Goal: Task Accomplishment & Management: Complete application form

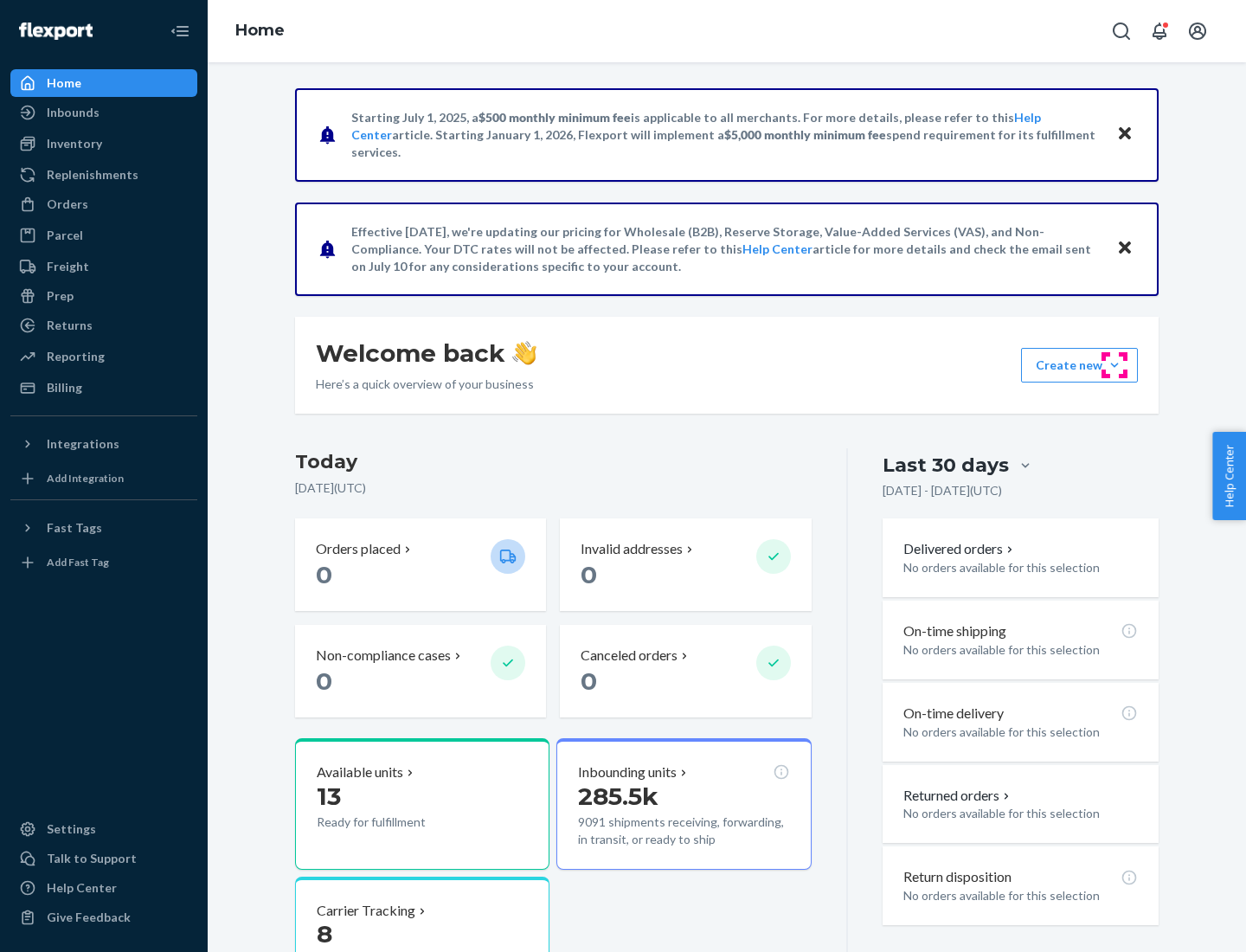
click at [1115, 366] on button "Create new Create new inbound Create new order Create new product" at bounding box center [1079, 365] width 117 height 35
click at [104, 113] on div "Inbounds" at bounding box center [104, 112] width 184 height 24
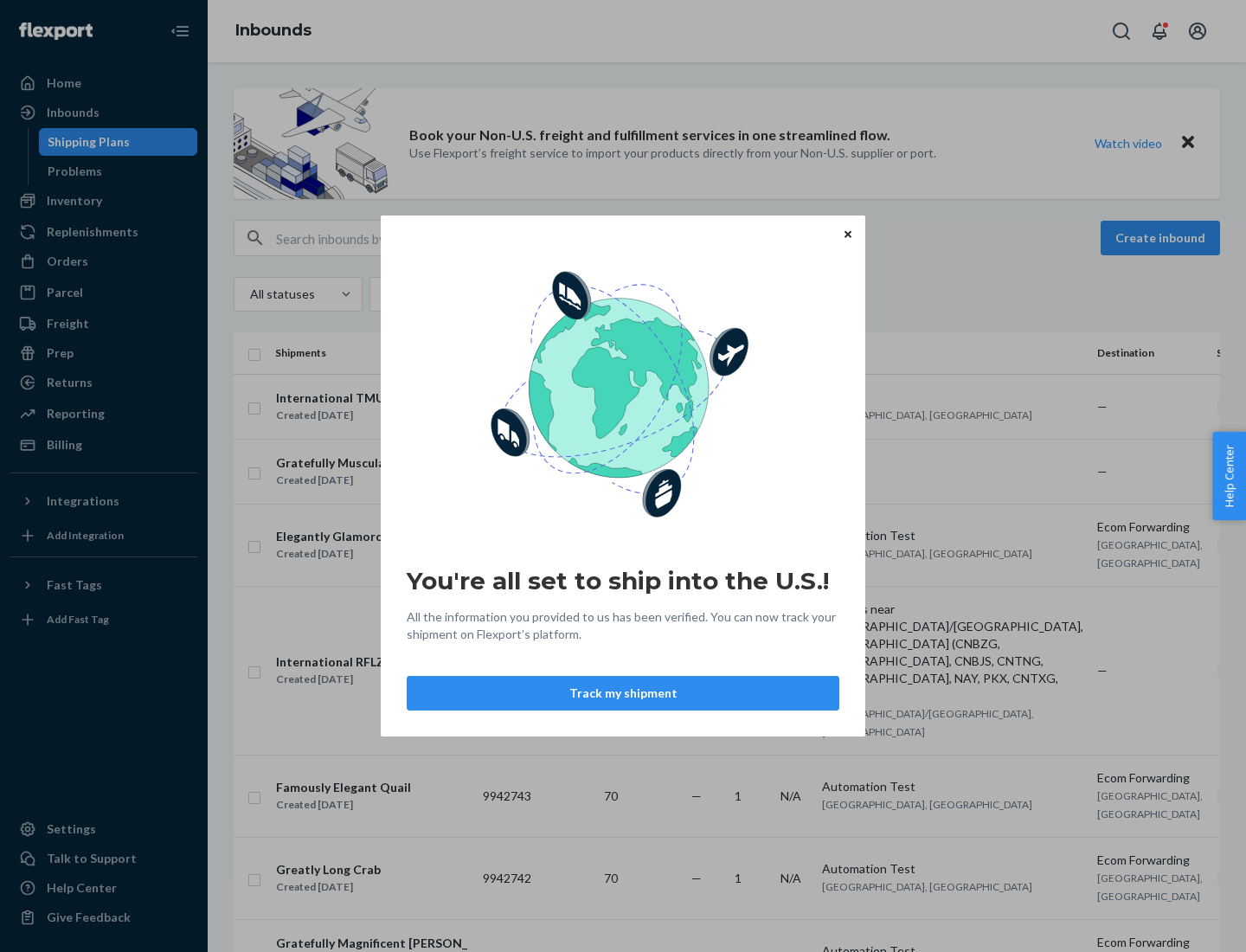
click at [104, 201] on div "You're all set to ship into the U.S.! All the information you provided to us ha…" at bounding box center [623, 476] width 1246 height 952
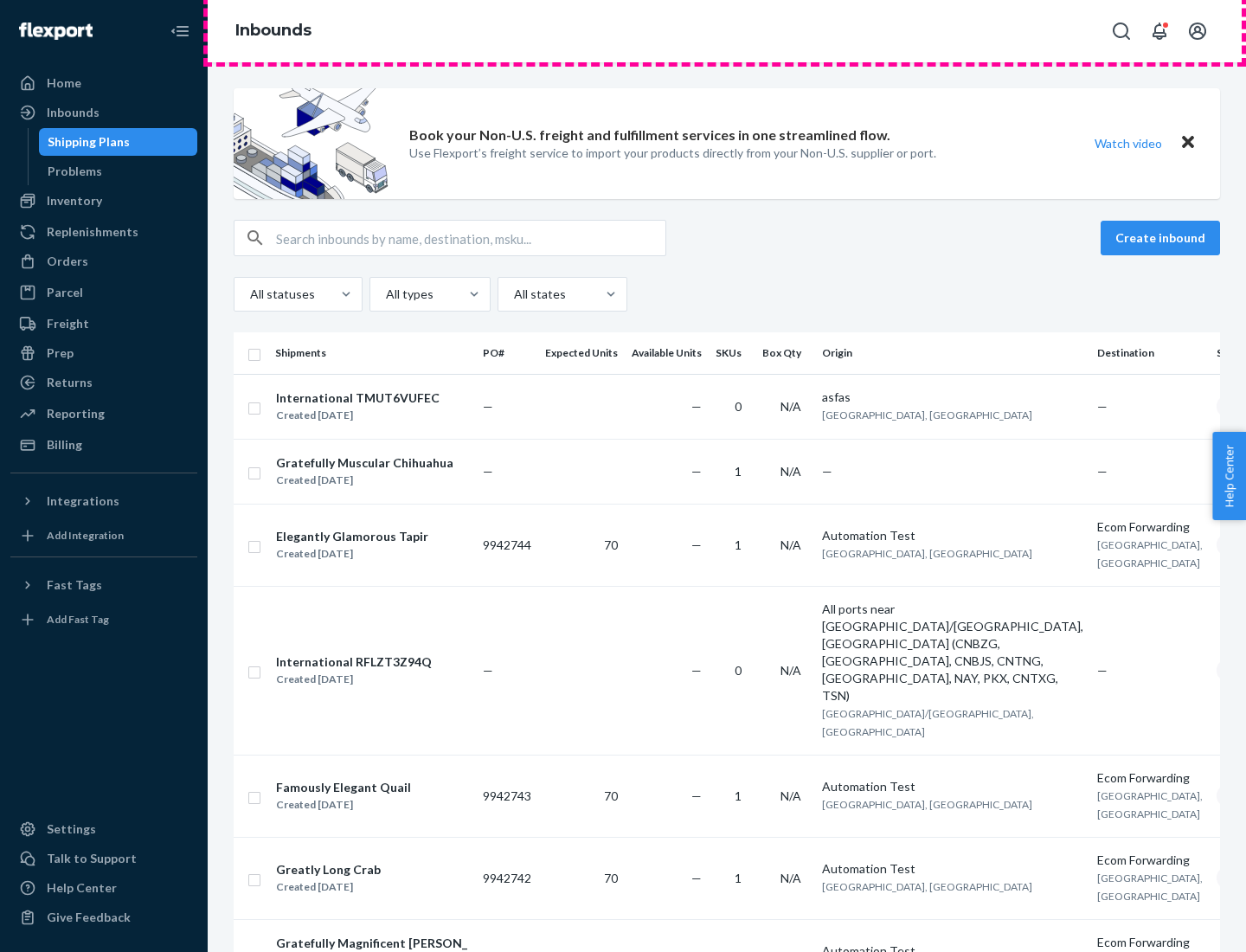
click at [727, 31] on div "Inbounds" at bounding box center [727, 31] width 1039 height 62
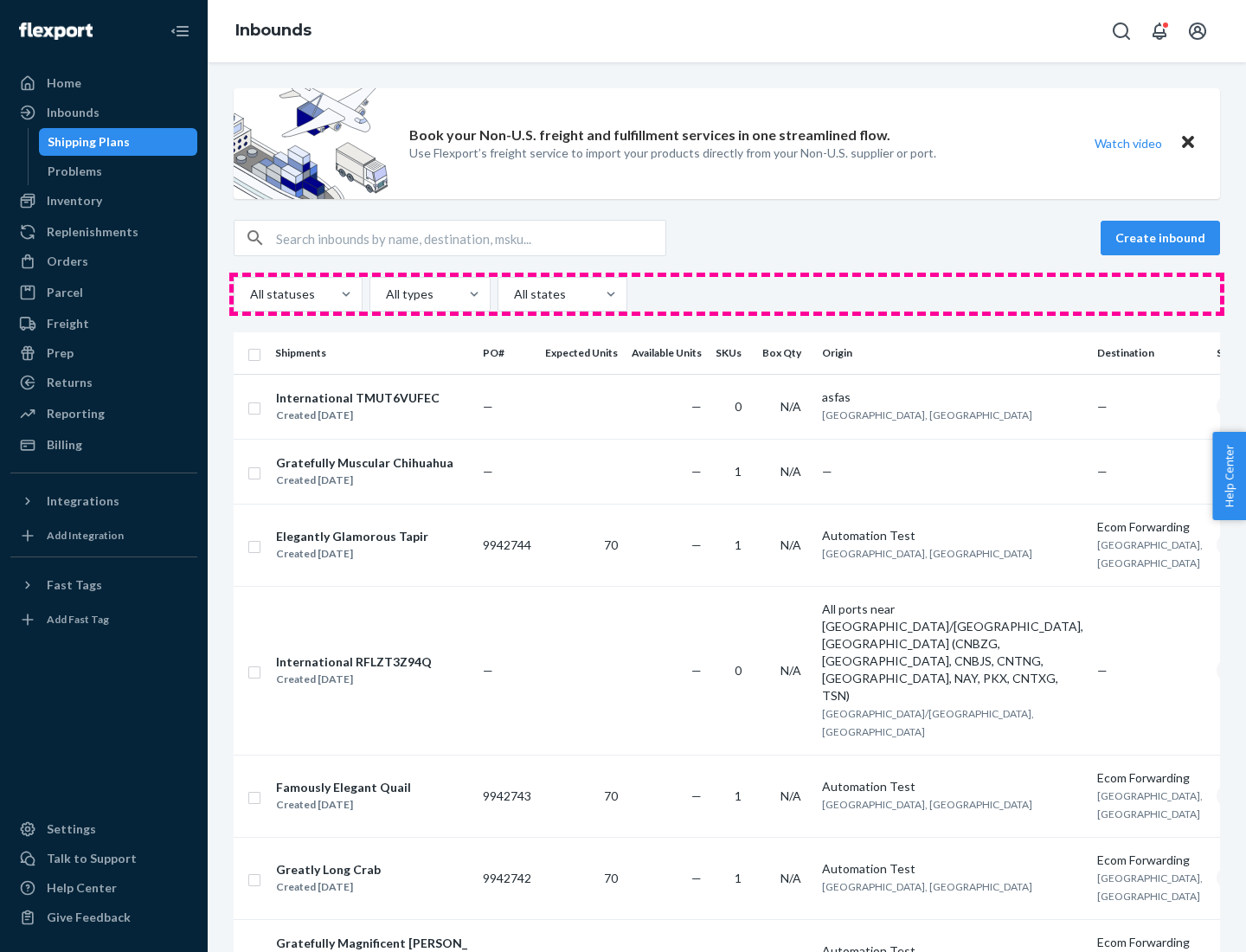
click at [727, 295] on div "All statuses All types All states" at bounding box center [727, 294] width 987 height 35
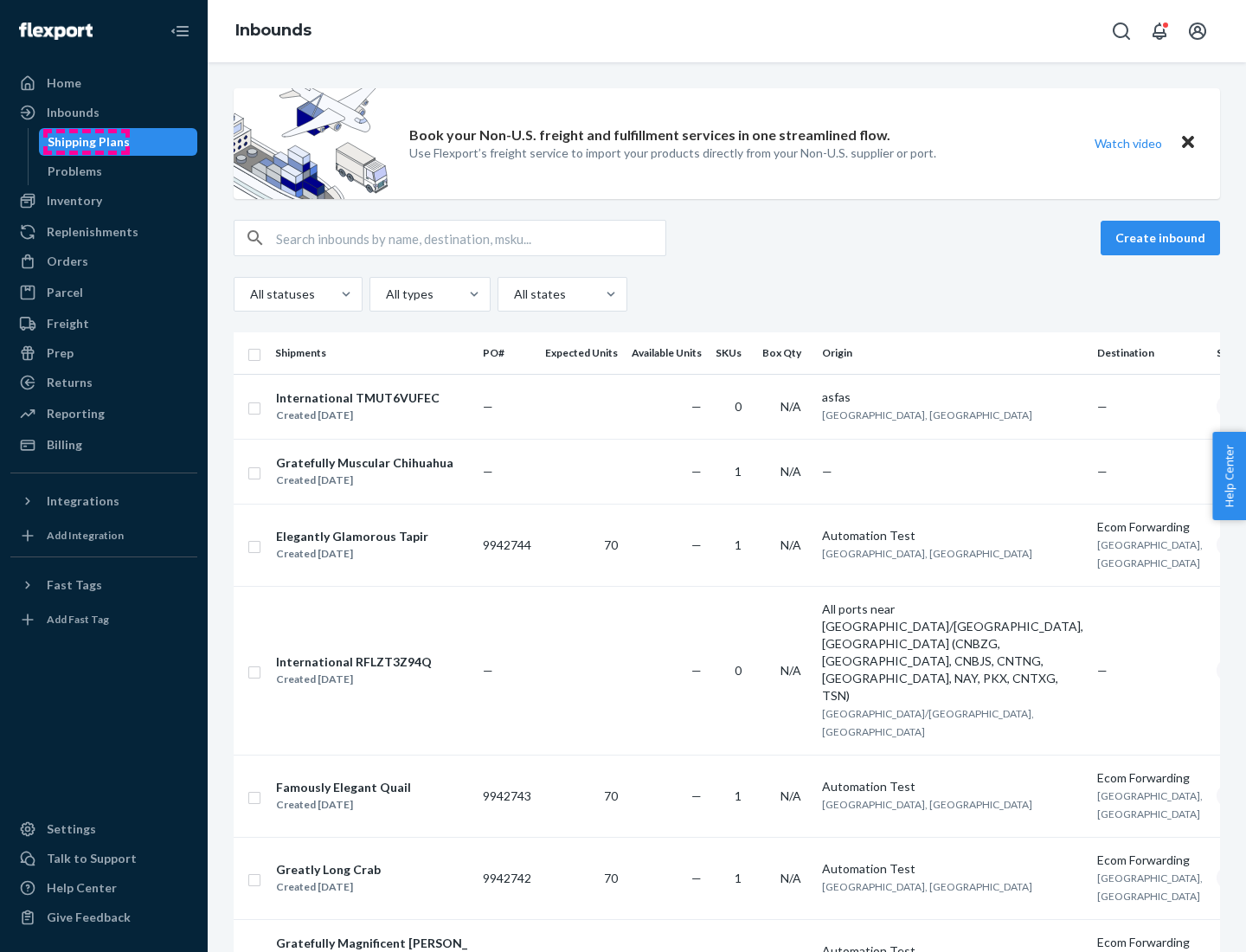
click at [86, 142] on div "Shipping Plans" at bounding box center [89, 141] width 82 height 17
click at [1163, 238] on button "Create inbound" at bounding box center [1161, 238] width 120 height 35
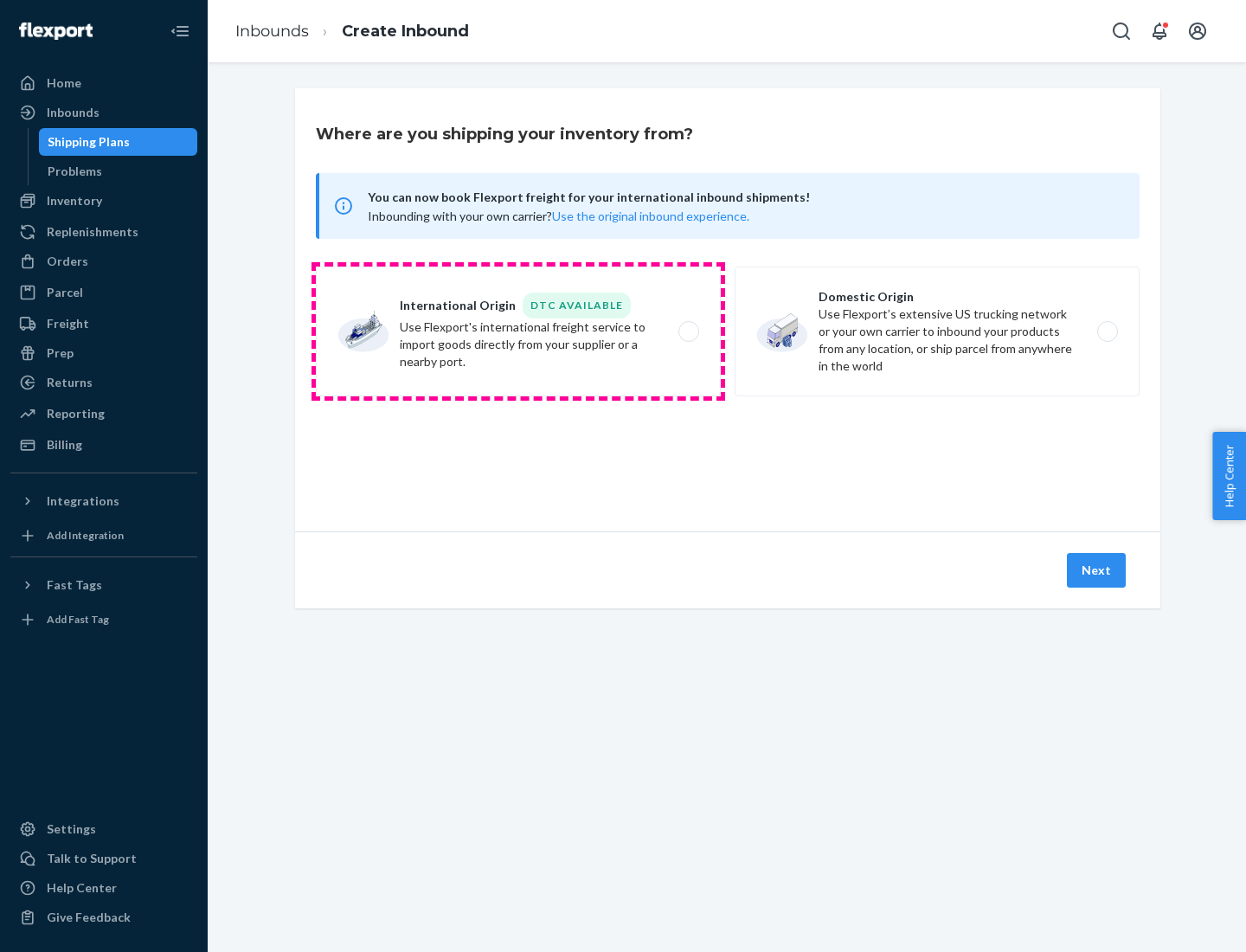
click at [519, 332] on label "International Origin DTC Available Use Flexport's international freight service…" at bounding box center [518, 332] width 405 height 130
click at [688, 332] on input "International Origin DTC Available Use Flexport's international freight service…" at bounding box center [693, 332] width 11 height 11
radio input "true"
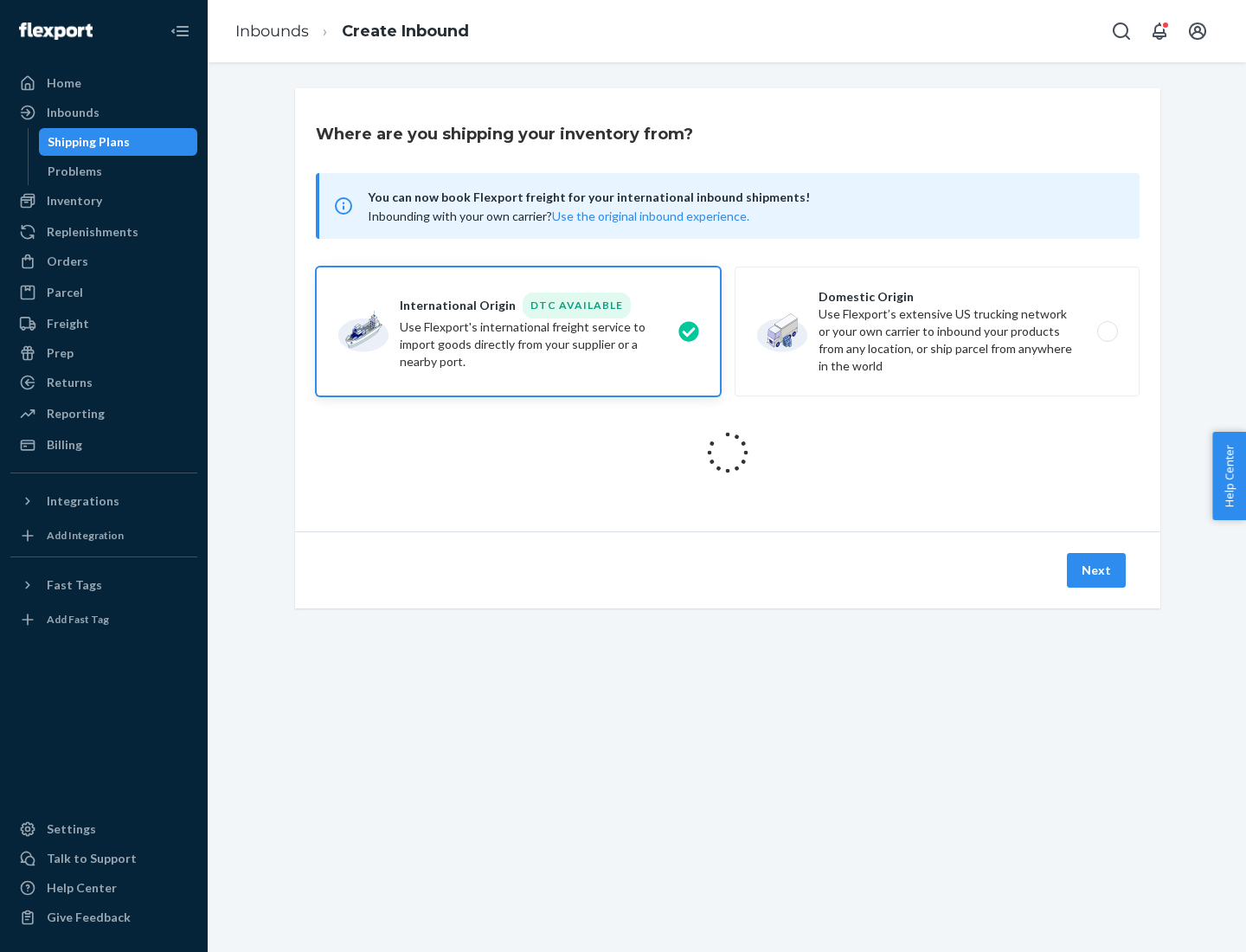
click at [728, 453] on icon at bounding box center [727, 453] width 49 height 49
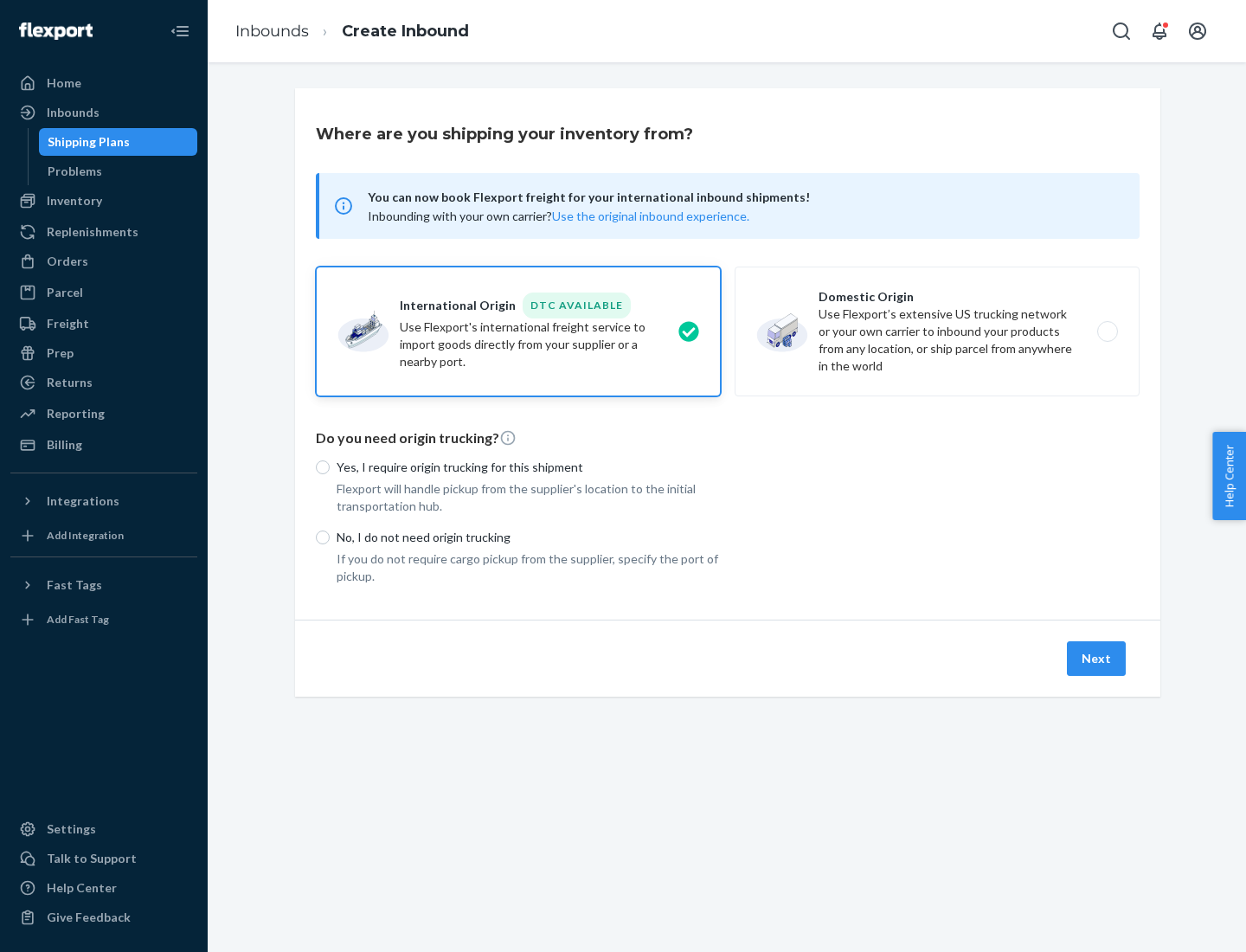
click at [529, 467] on p "Yes, I require origin trucking for this shipment" at bounding box center [529, 467] width 385 height 17
click at [330, 467] on input "Yes, I require origin trucking for this shipment" at bounding box center [323, 468] width 14 height 14
radio input "true"
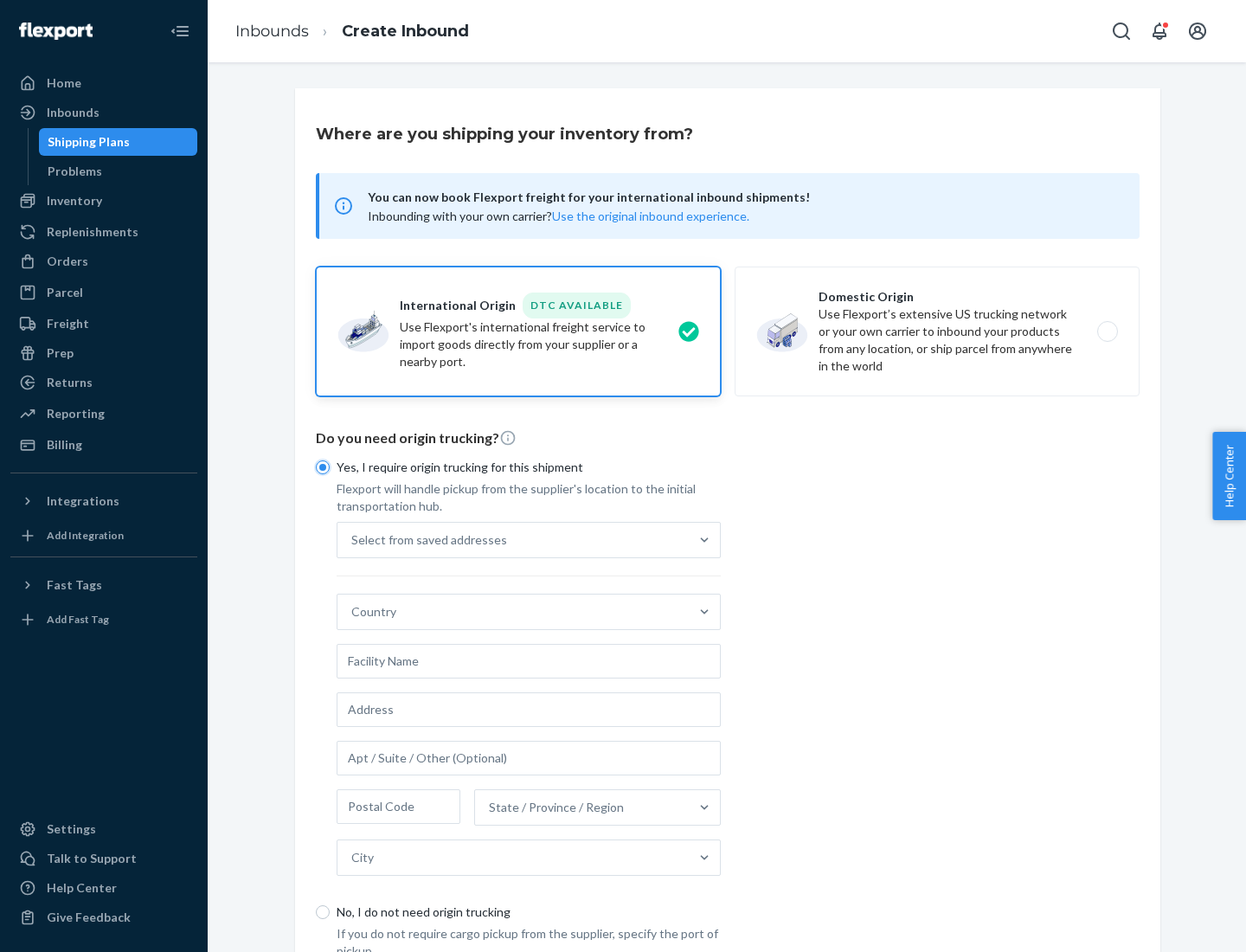
scroll to position [33, 0]
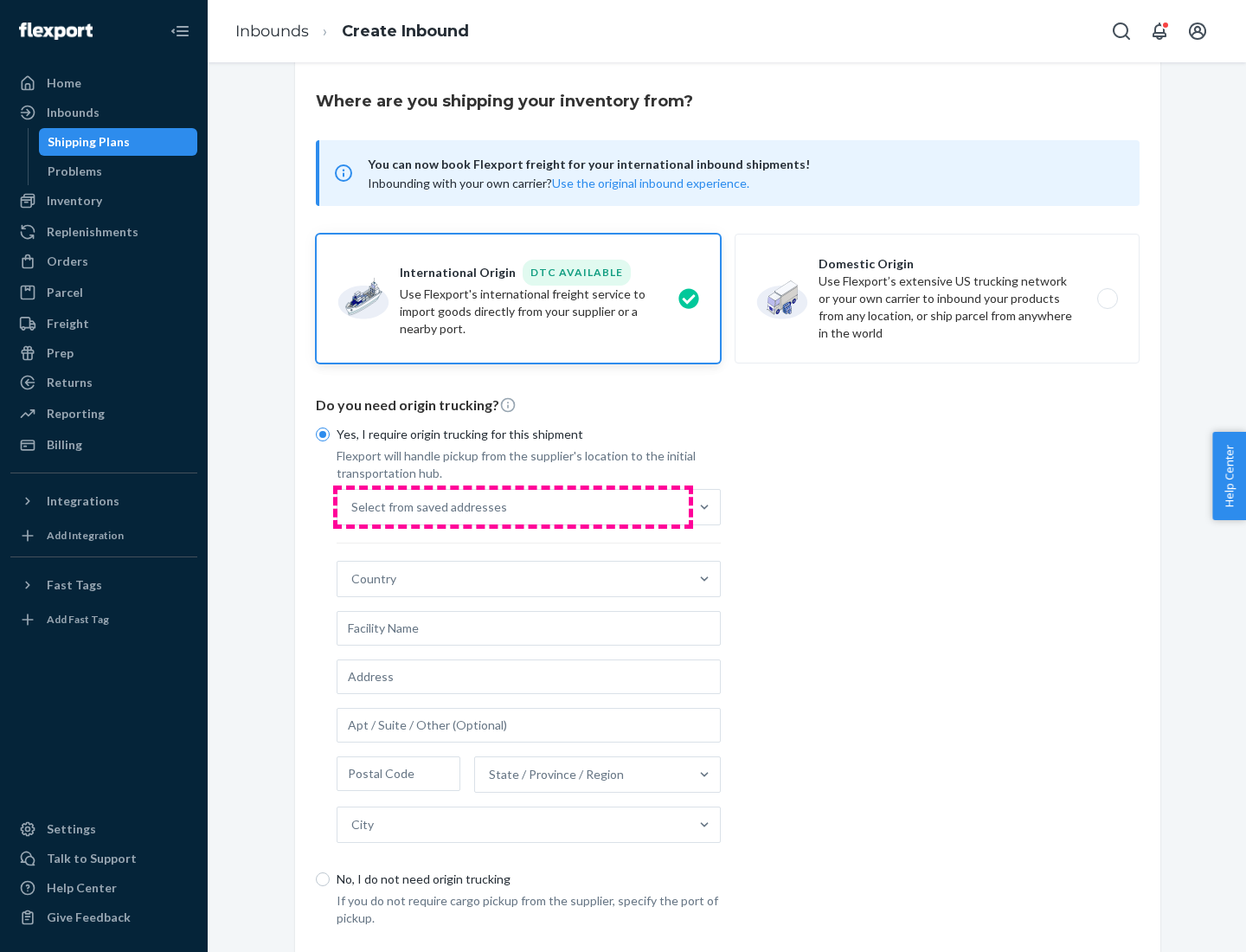
click at [514, 506] on div "Select from saved addresses" at bounding box center [514, 506] width 352 height 35
click at [353, 506] on input "Select from saved addresses" at bounding box center [353, 506] width 2 height 17
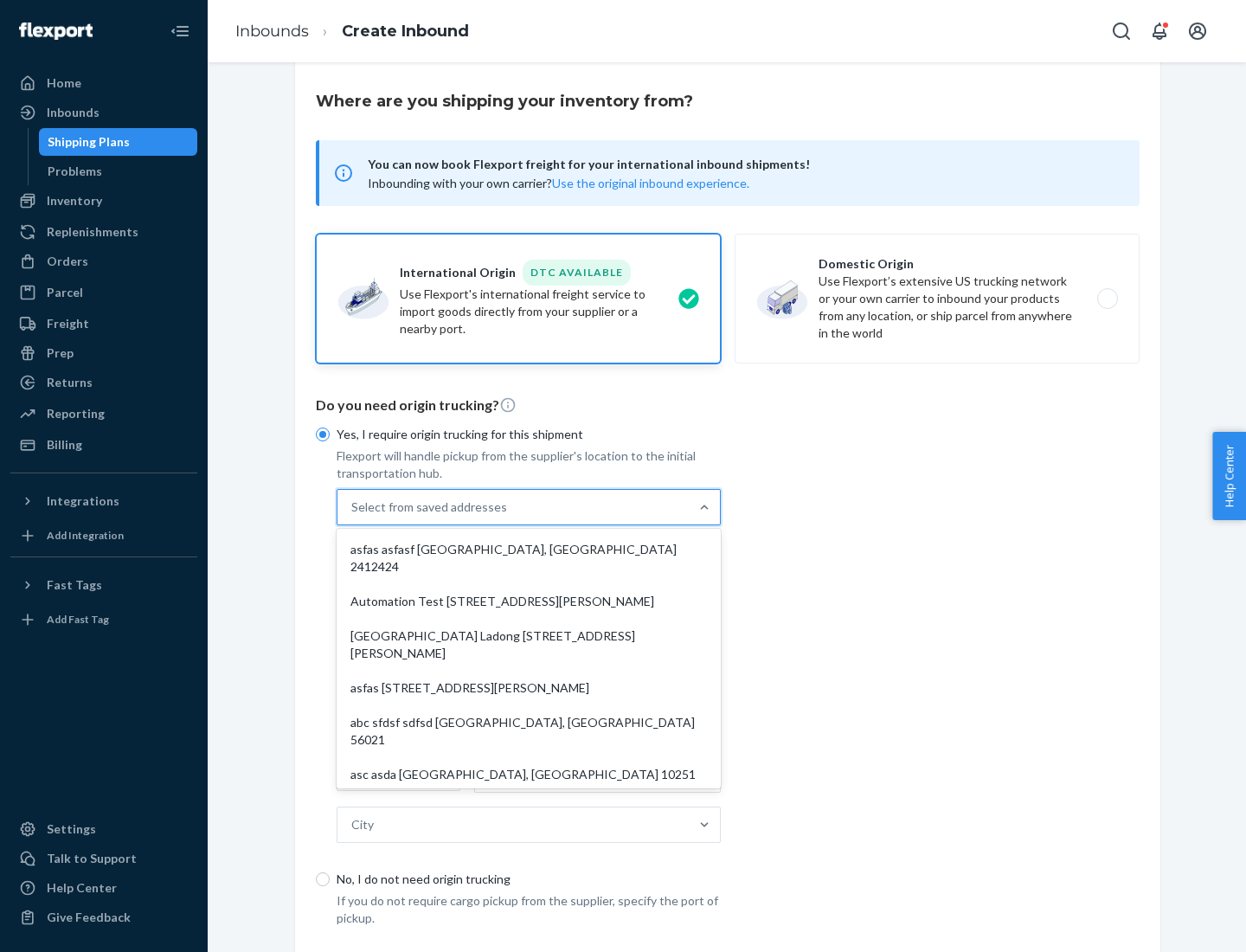
scroll to position [75, 0]
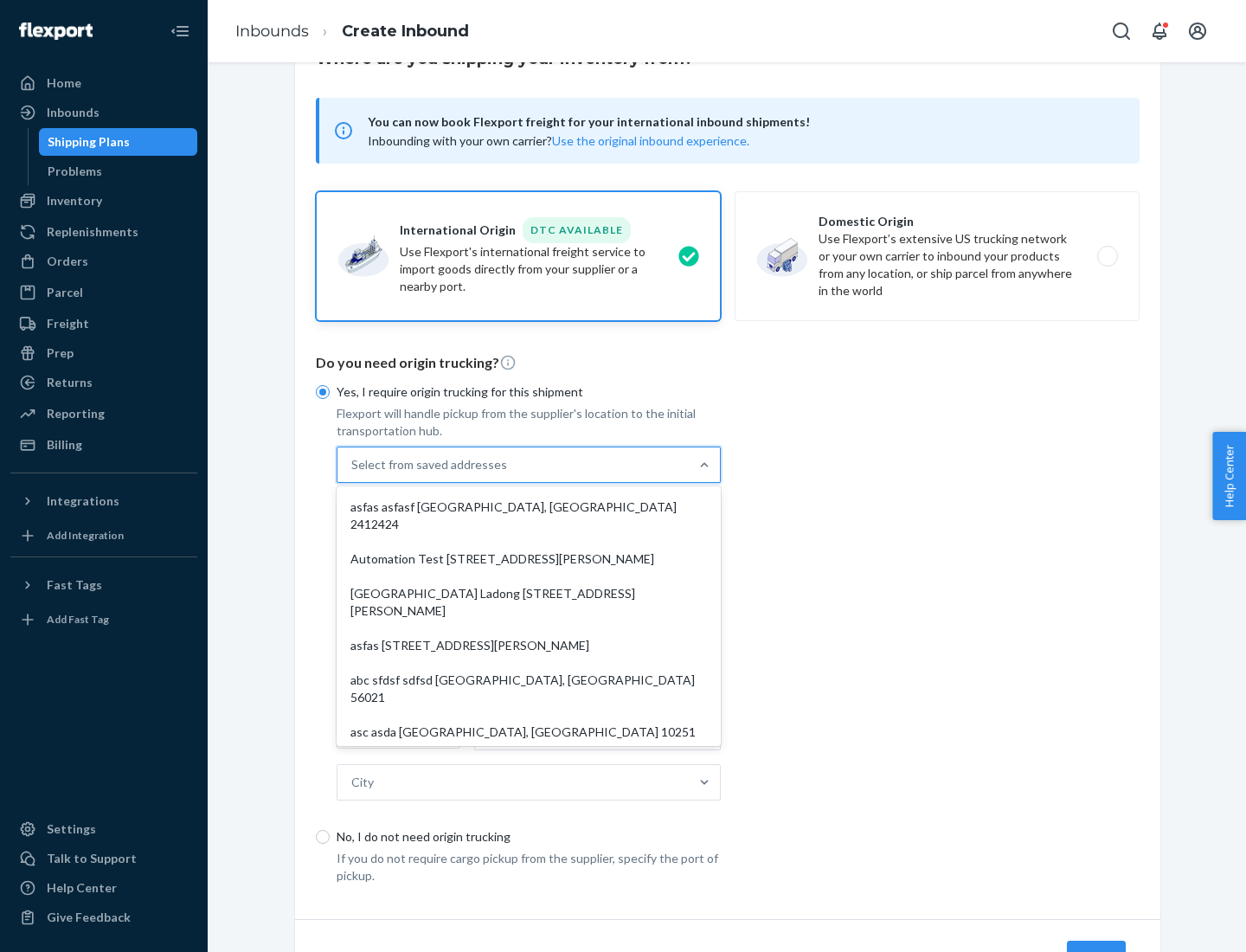
click at [529, 506] on div "asfas asfasf [GEOGRAPHIC_DATA], [GEOGRAPHIC_DATA] 2412424" at bounding box center [529, 515] width 378 height 52
click at [353, 474] on input "option asfas asfasf [GEOGRAPHIC_DATA], [GEOGRAPHIC_DATA] 2412424 focused, 1 of …" at bounding box center [353, 465] width 2 height 17
type input "asfas"
type input "asfasf"
type input "2412424"
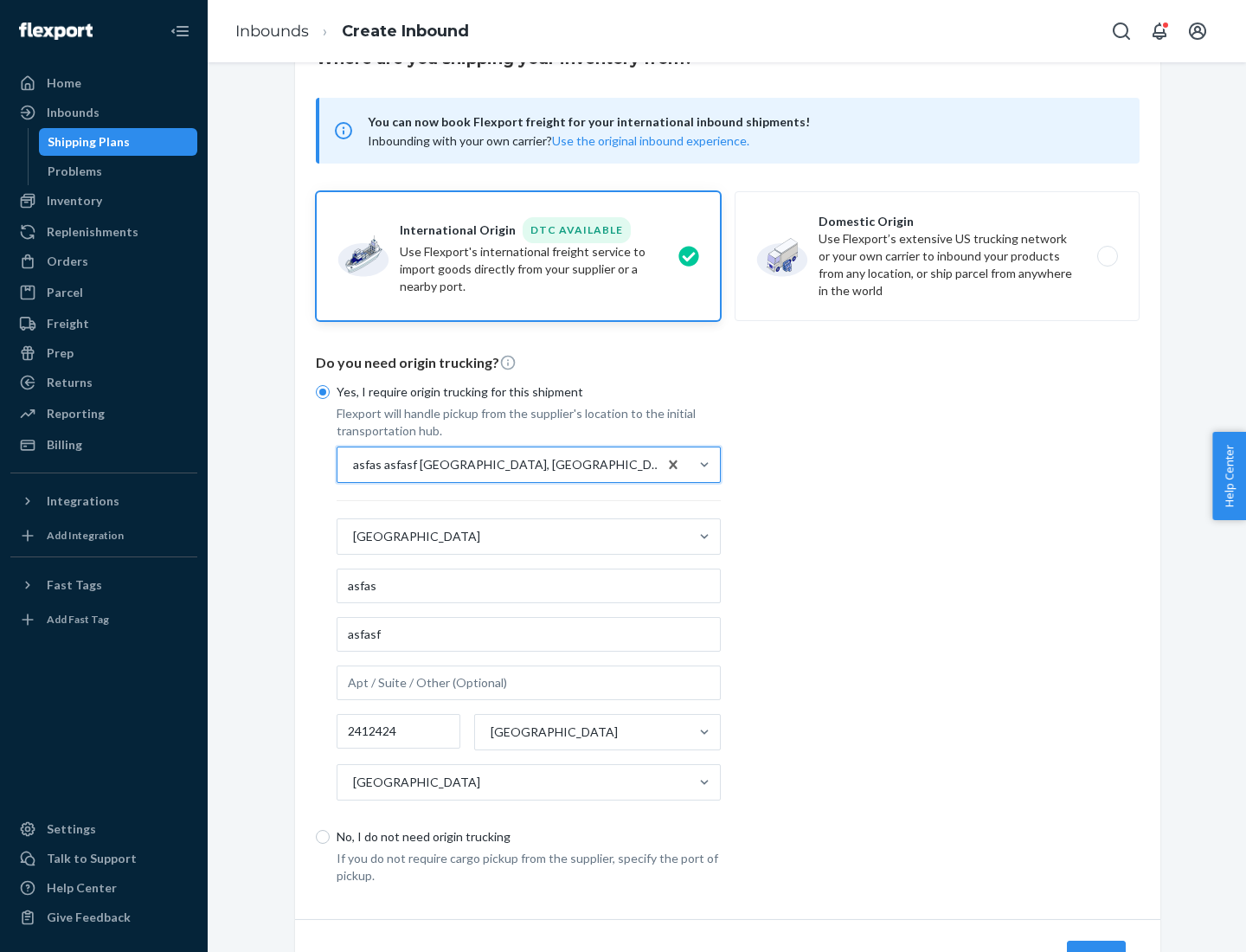
scroll to position [161, 0]
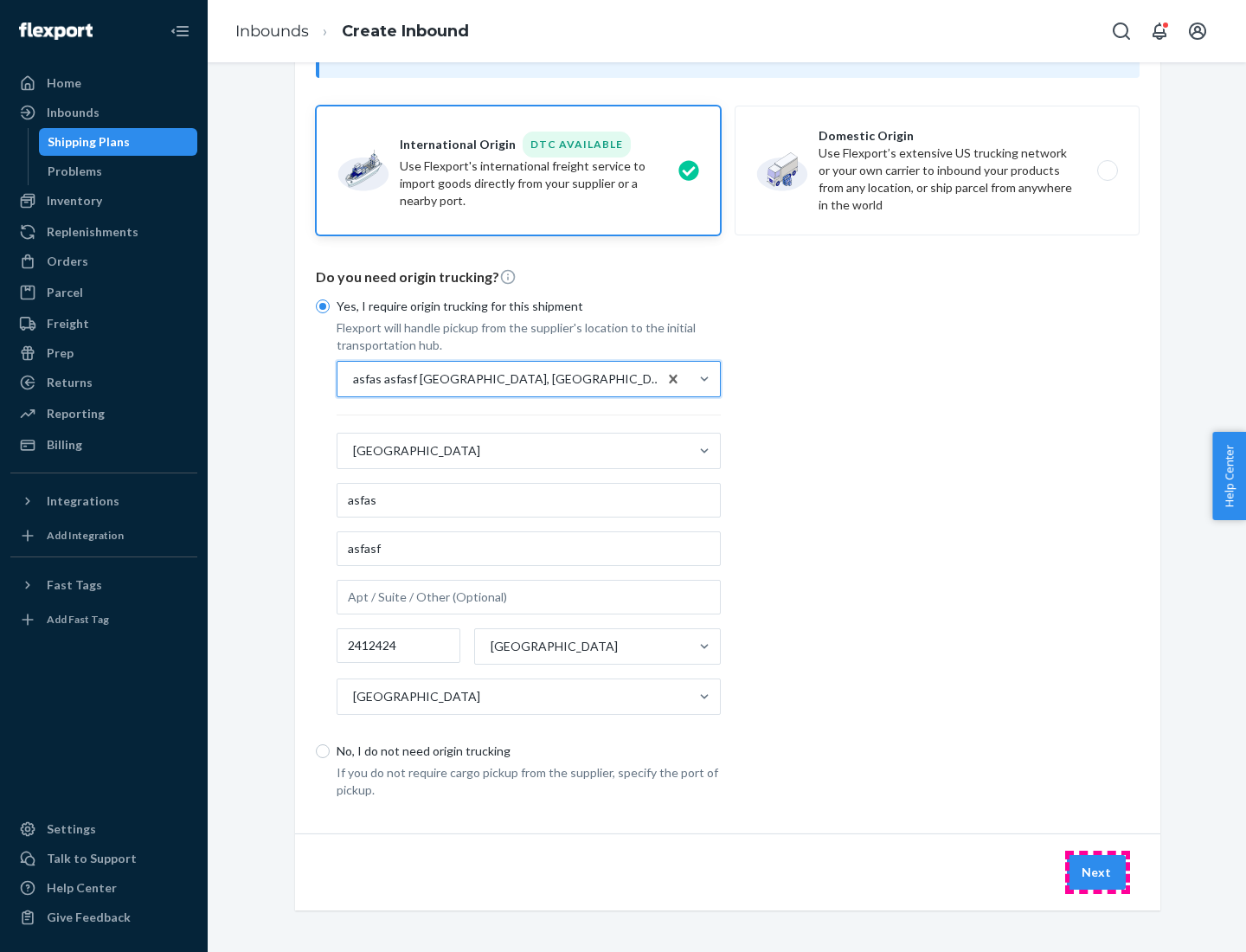
click at [1097, 871] on button "Next" at bounding box center [1096, 872] width 59 height 35
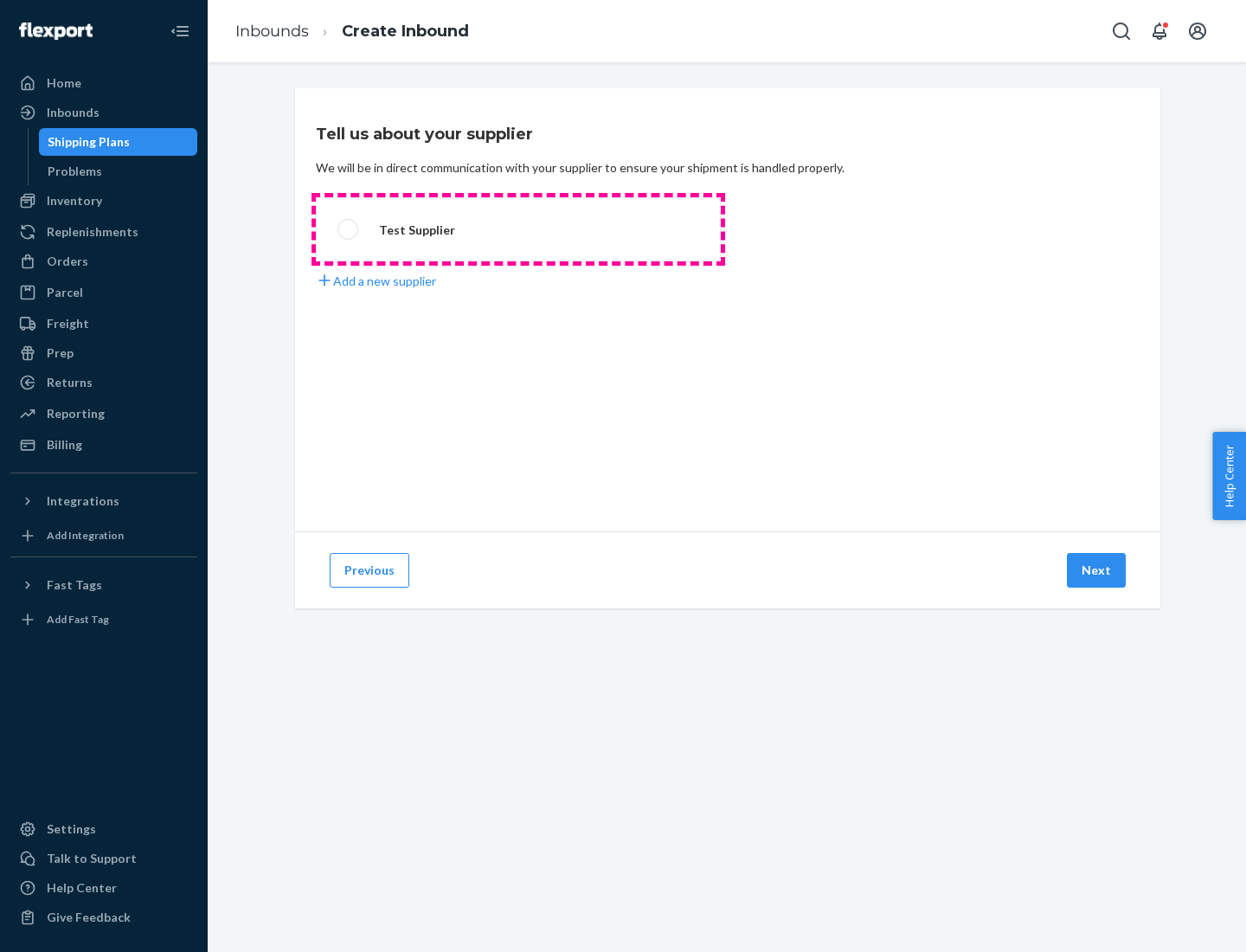
click at [519, 230] on label "Test Supplier" at bounding box center [518, 230] width 405 height 64
click at [349, 230] on input "Test Supplier" at bounding box center [343, 229] width 11 height 11
radio input "true"
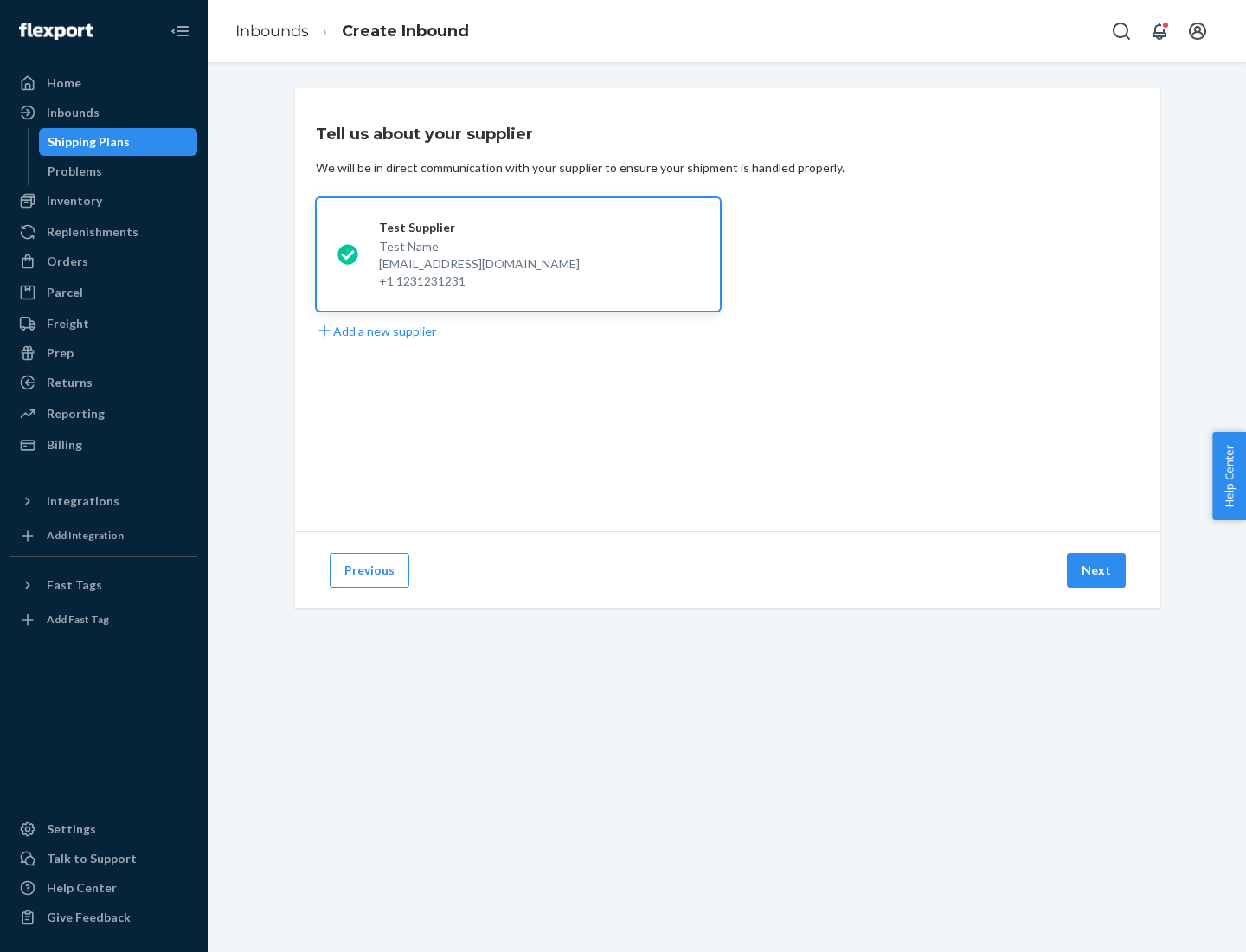
click at [1097, 570] on button "Next" at bounding box center [1096, 570] width 59 height 35
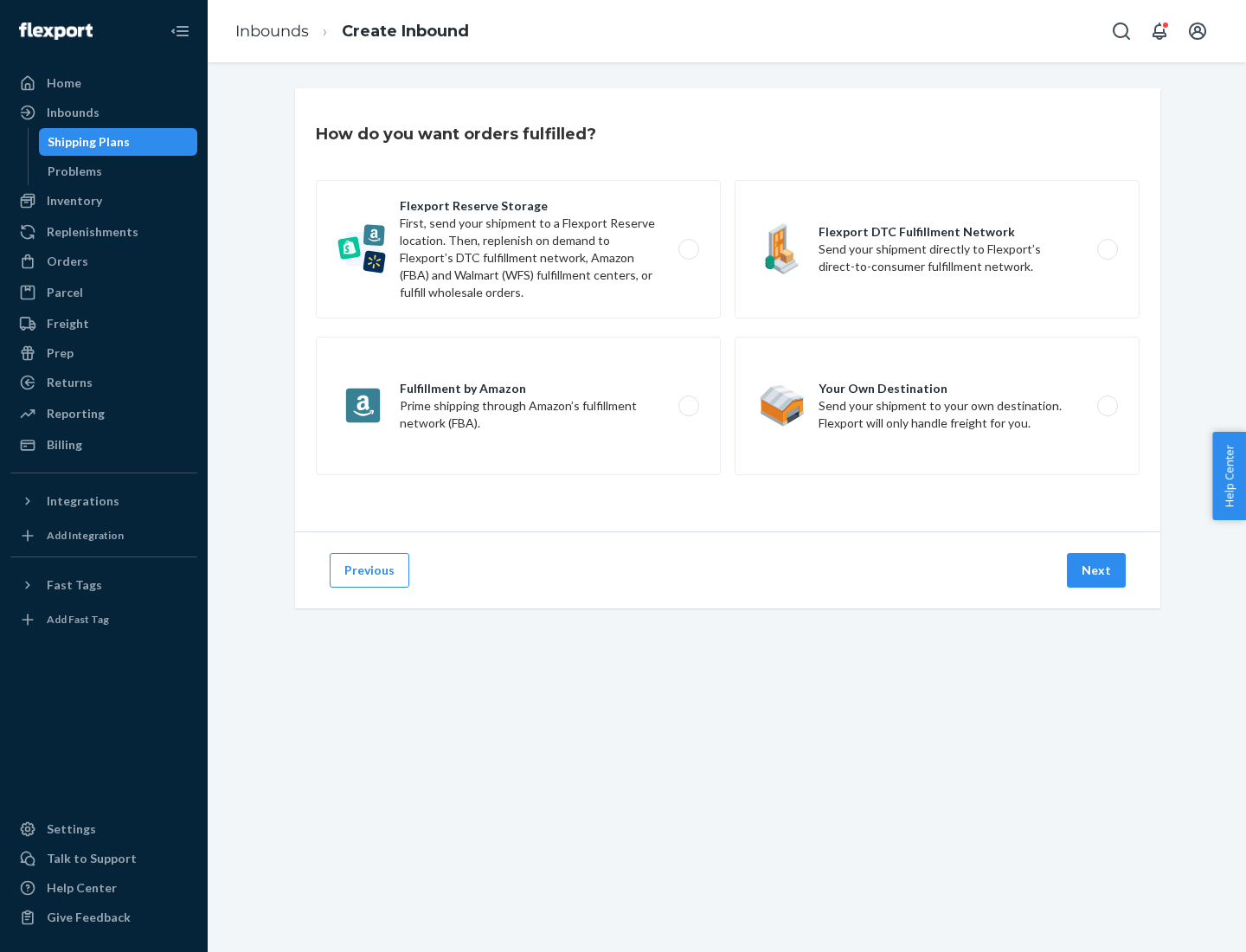
click at [519, 406] on label "Fulfillment by Amazon Prime shipping through Amazon’s fulfillment network (FBA)." at bounding box center [518, 406] width 405 height 139
click at [688, 406] on input "Fulfillment by Amazon Prime shipping through Amazon’s fulfillment network (FBA)." at bounding box center [693, 406] width 11 height 11
radio input "true"
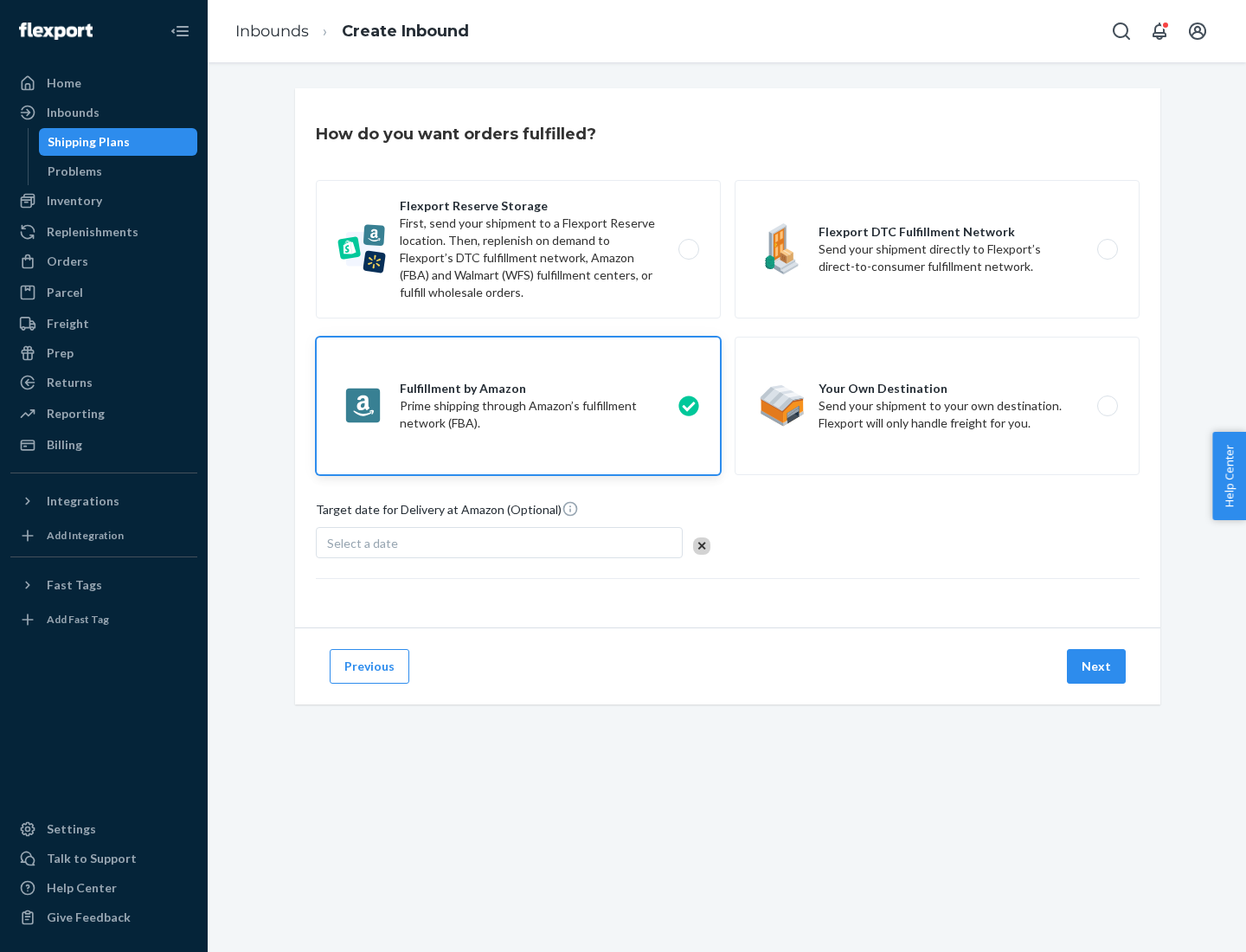
click at [1097, 666] on button "Next" at bounding box center [1096, 666] width 59 height 35
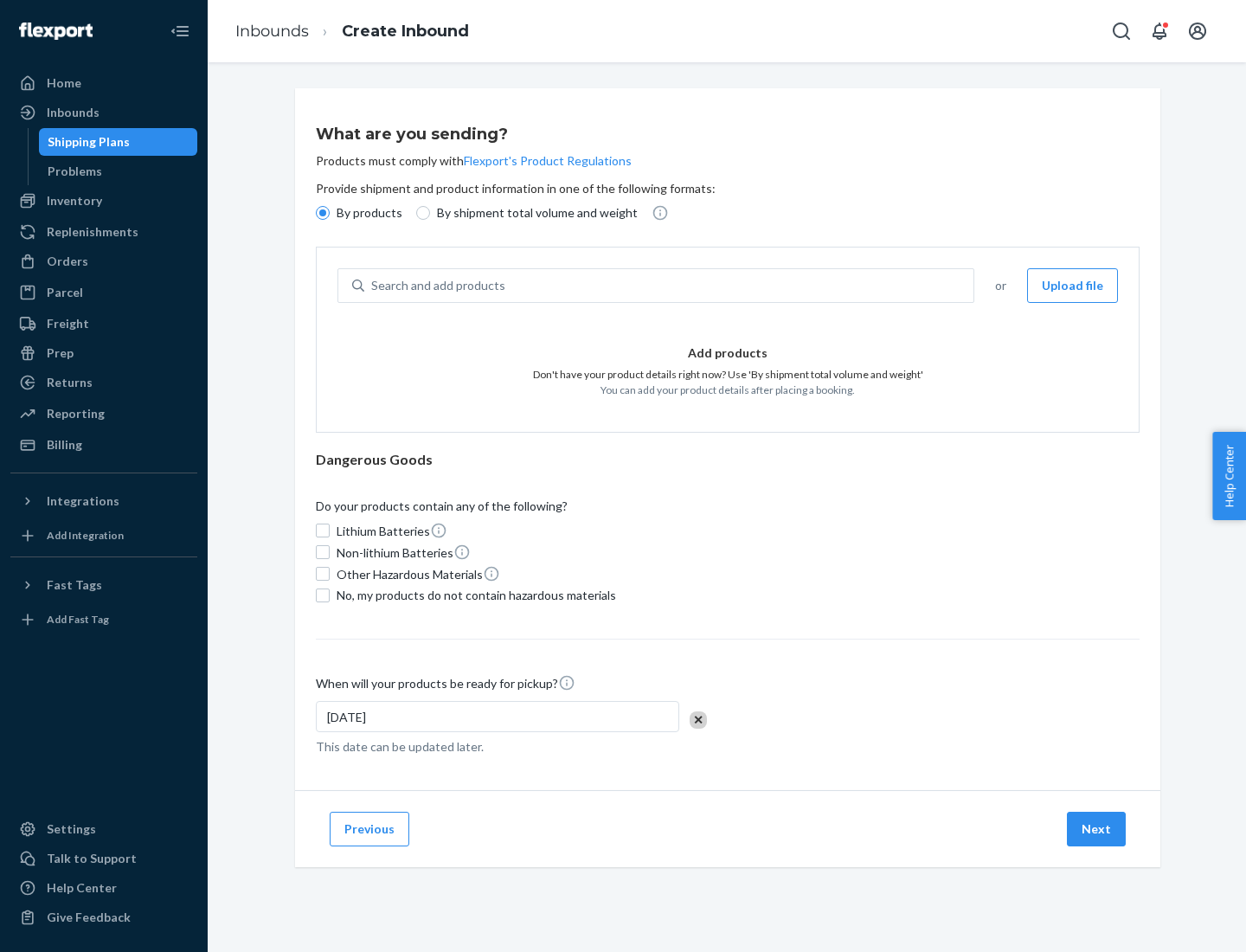
click at [533, 213] on p "By shipment total volume and weight" at bounding box center [537, 212] width 201 height 17
click at [431, 213] on input "By shipment total volume and weight" at bounding box center [424, 213] width 14 height 14
radio input "true"
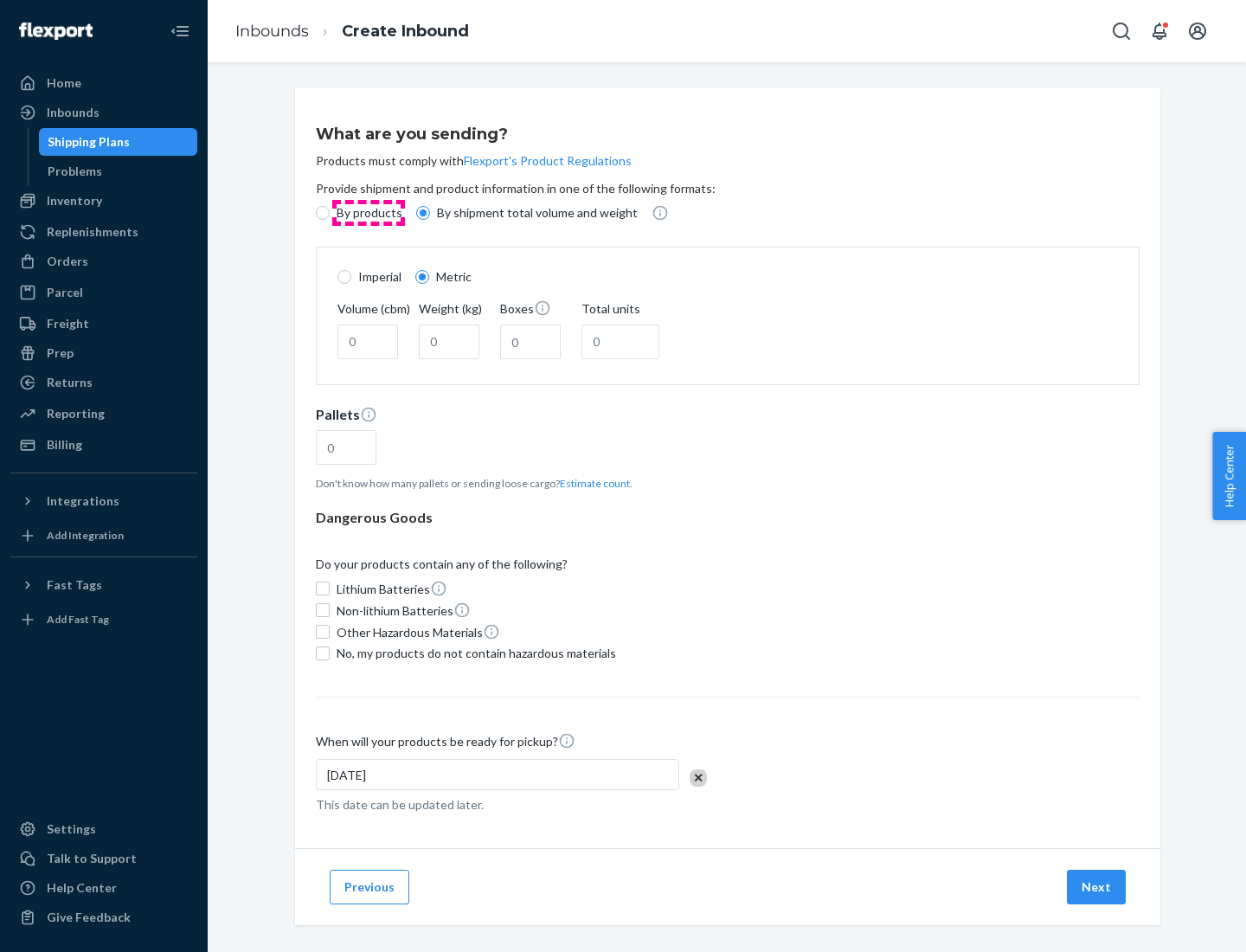
click at [368, 213] on p "By products" at bounding box center [370, 212] width 66 height 17
click at [330, 213] on input "By products" at bounding box center [323, 213] width 14 height 14
radio input "true"
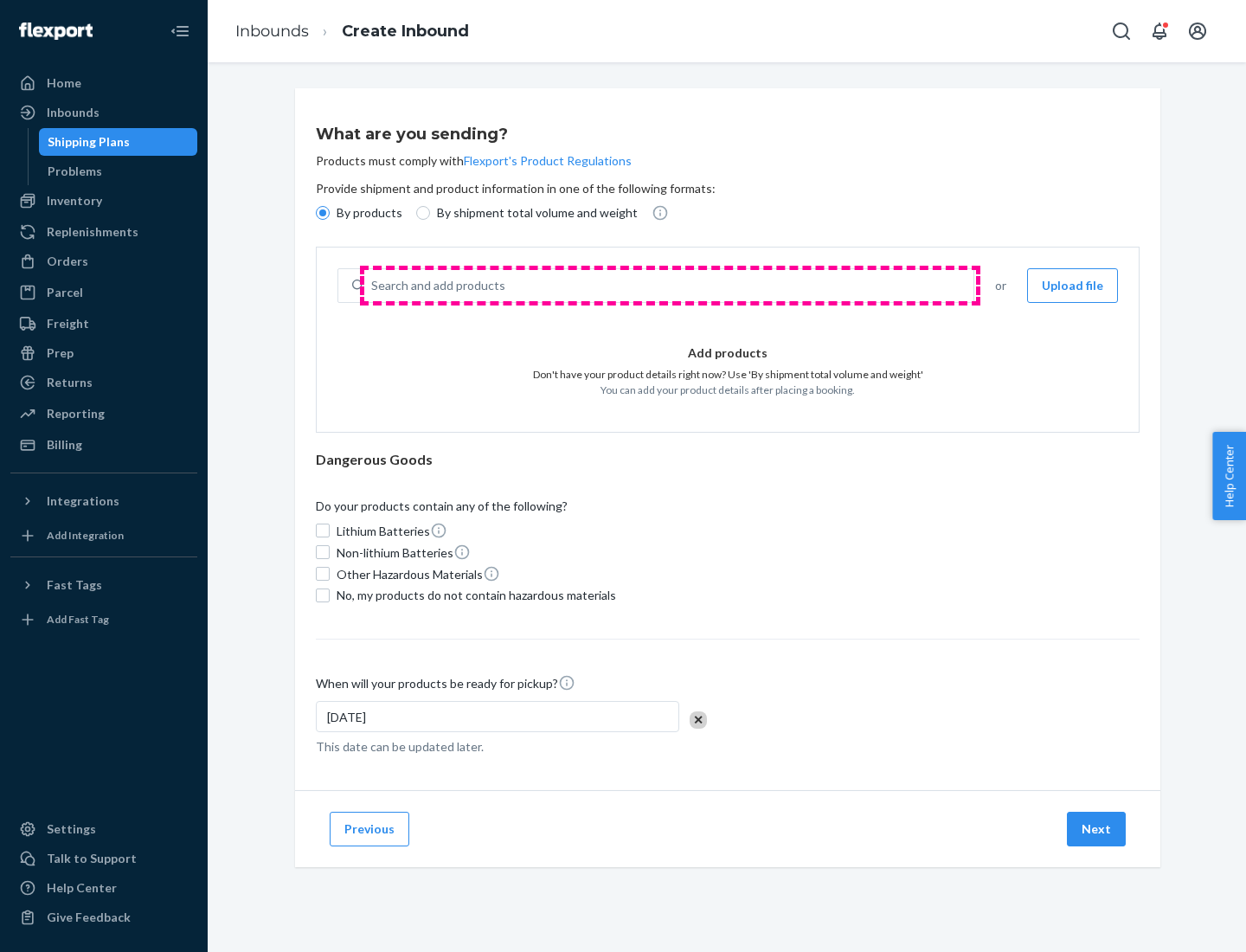
click at [670, 286] on div "Search and add products" at bounding box center [669, 285] width 610 height 31
click at [373, 286] on input "Search and add products" at bounding box center [373, 285] width 2 height 17
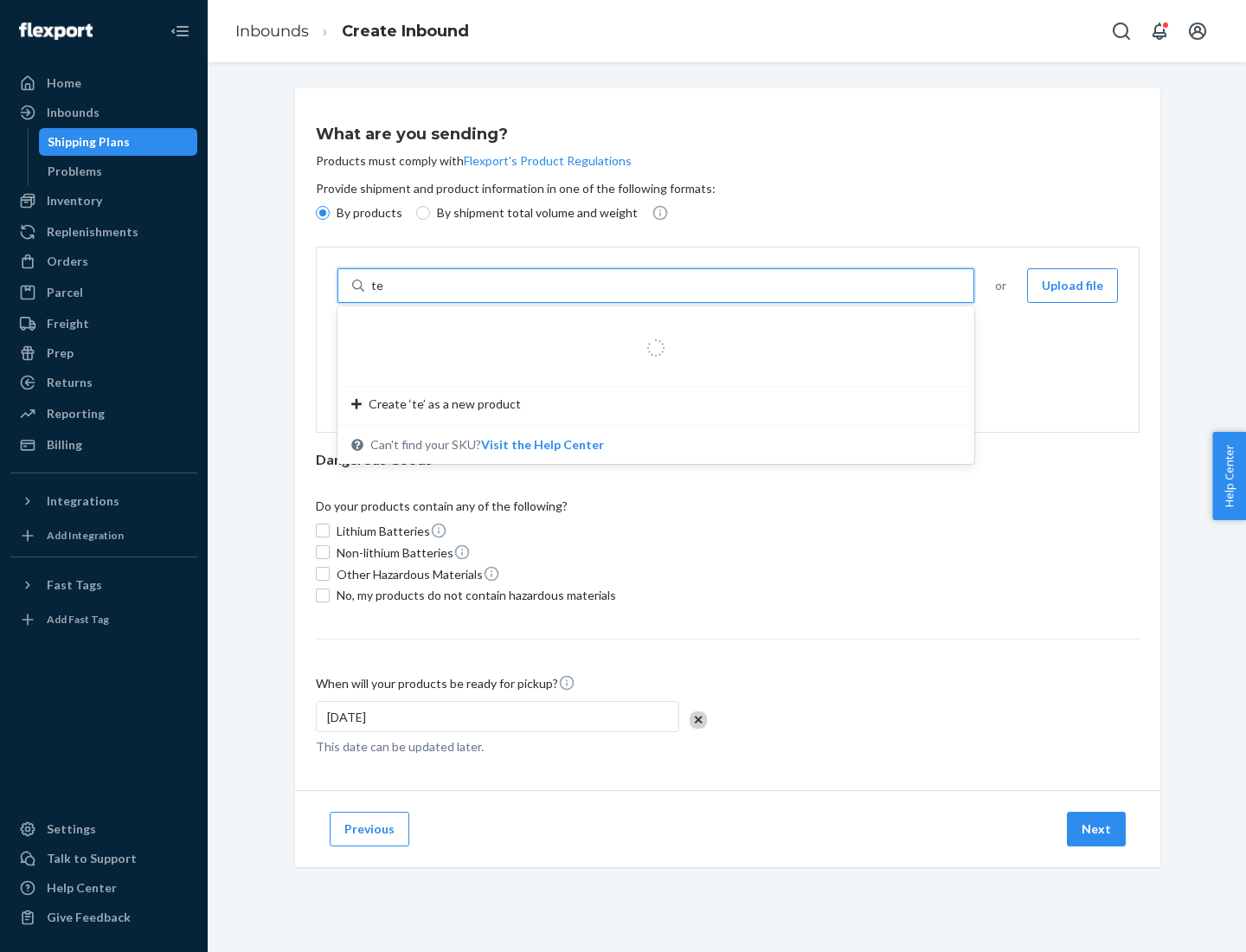
type input "test"
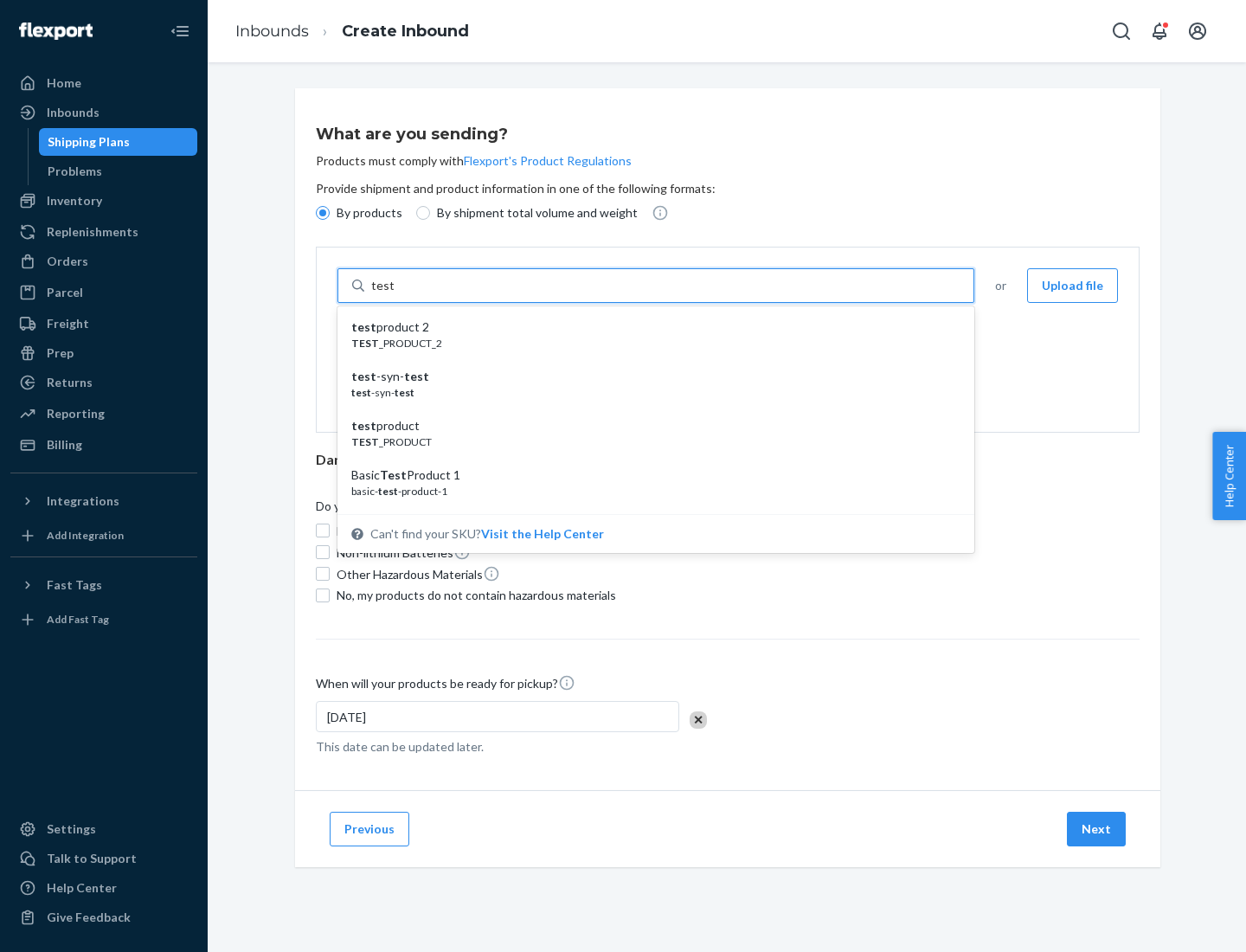
click at [650, 327] on div "test product 2" at bounding box center [649, 327] width 596 height 17
click at [394, 295] on input "test" at bounding box center [383, 285] width 23 height 17
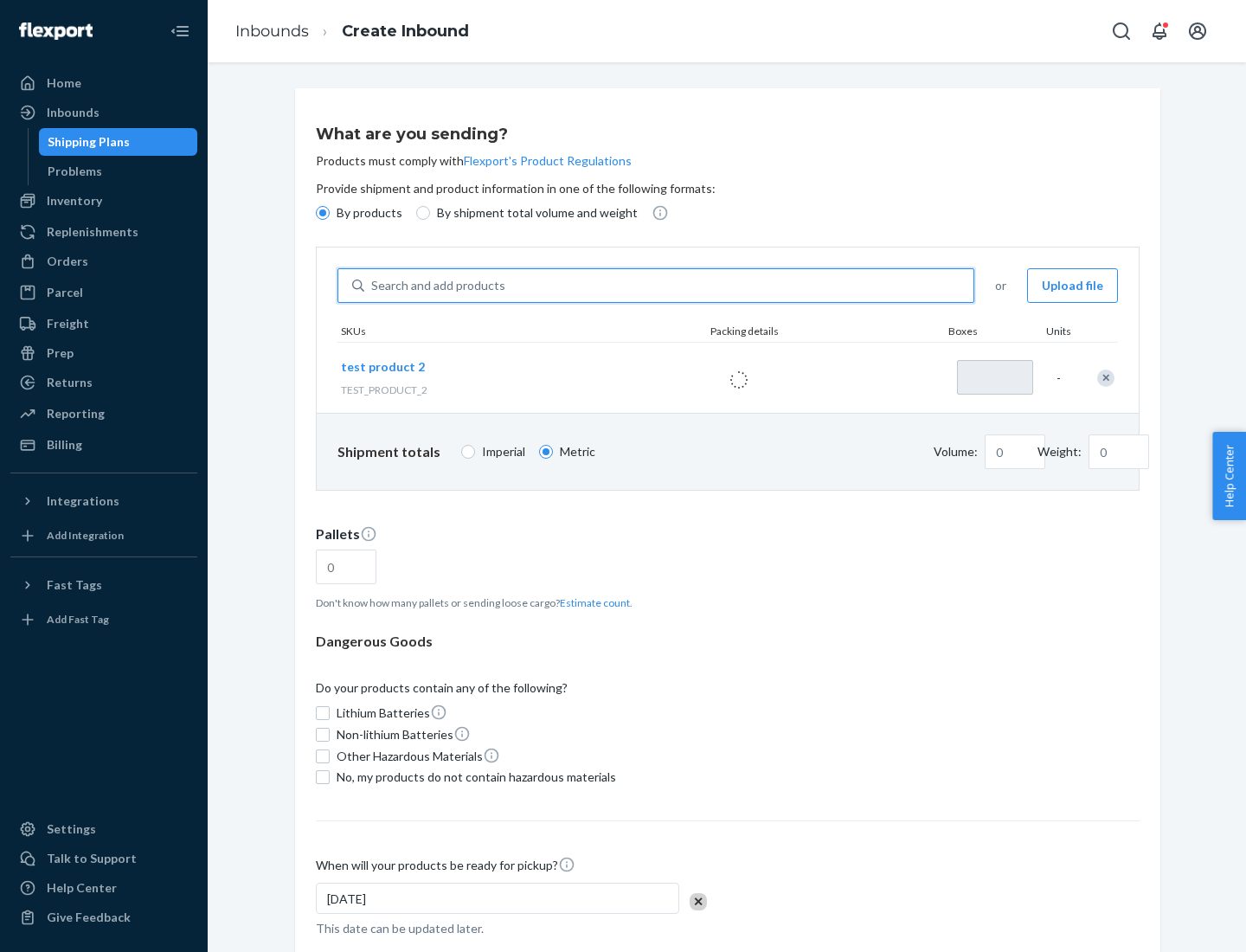
type input "1"
type input "0.02"
type input "22.23"
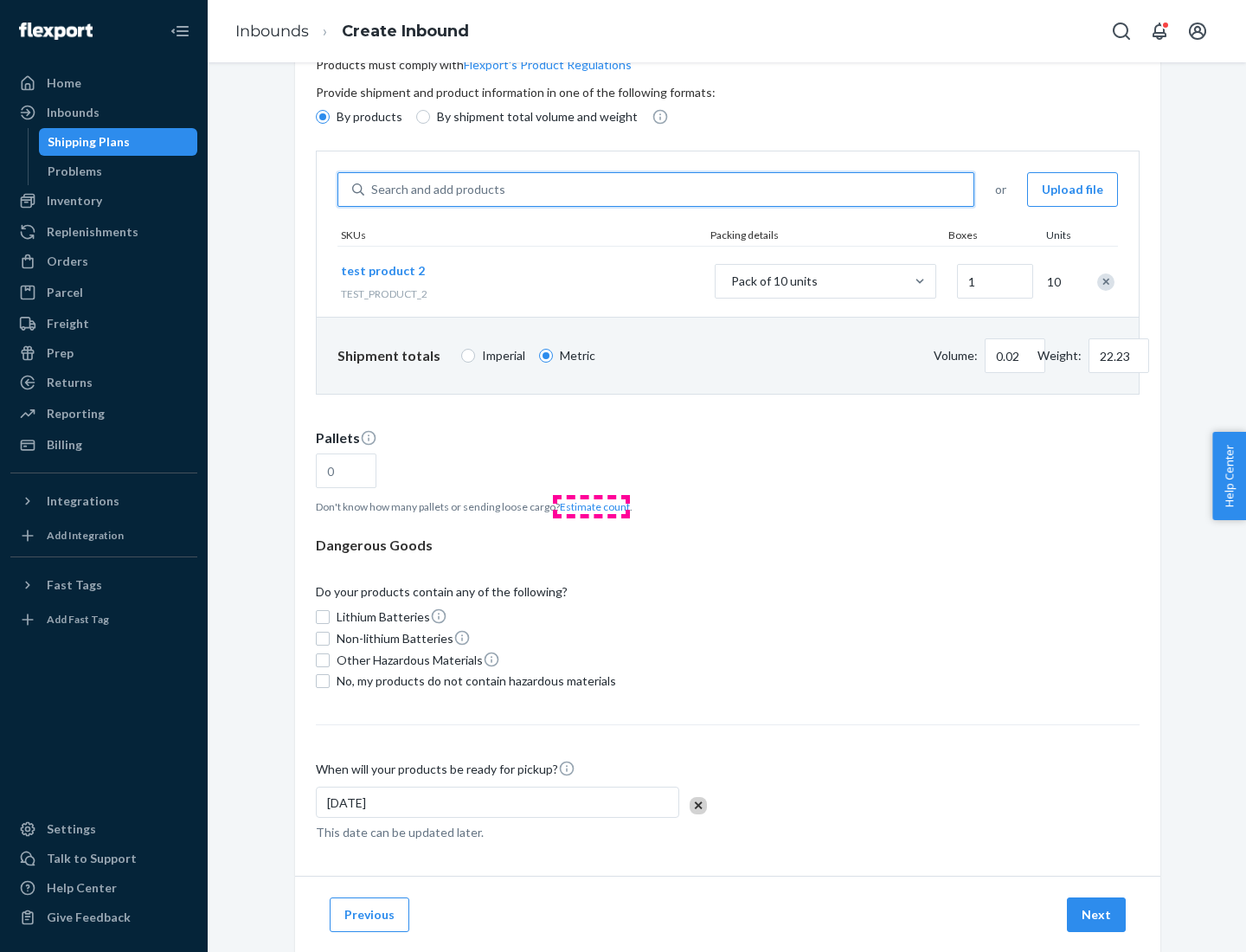
click at [592, 506] on button "Estimate count" at bounding box center [595, 506] width 70 height 15
type input "1"
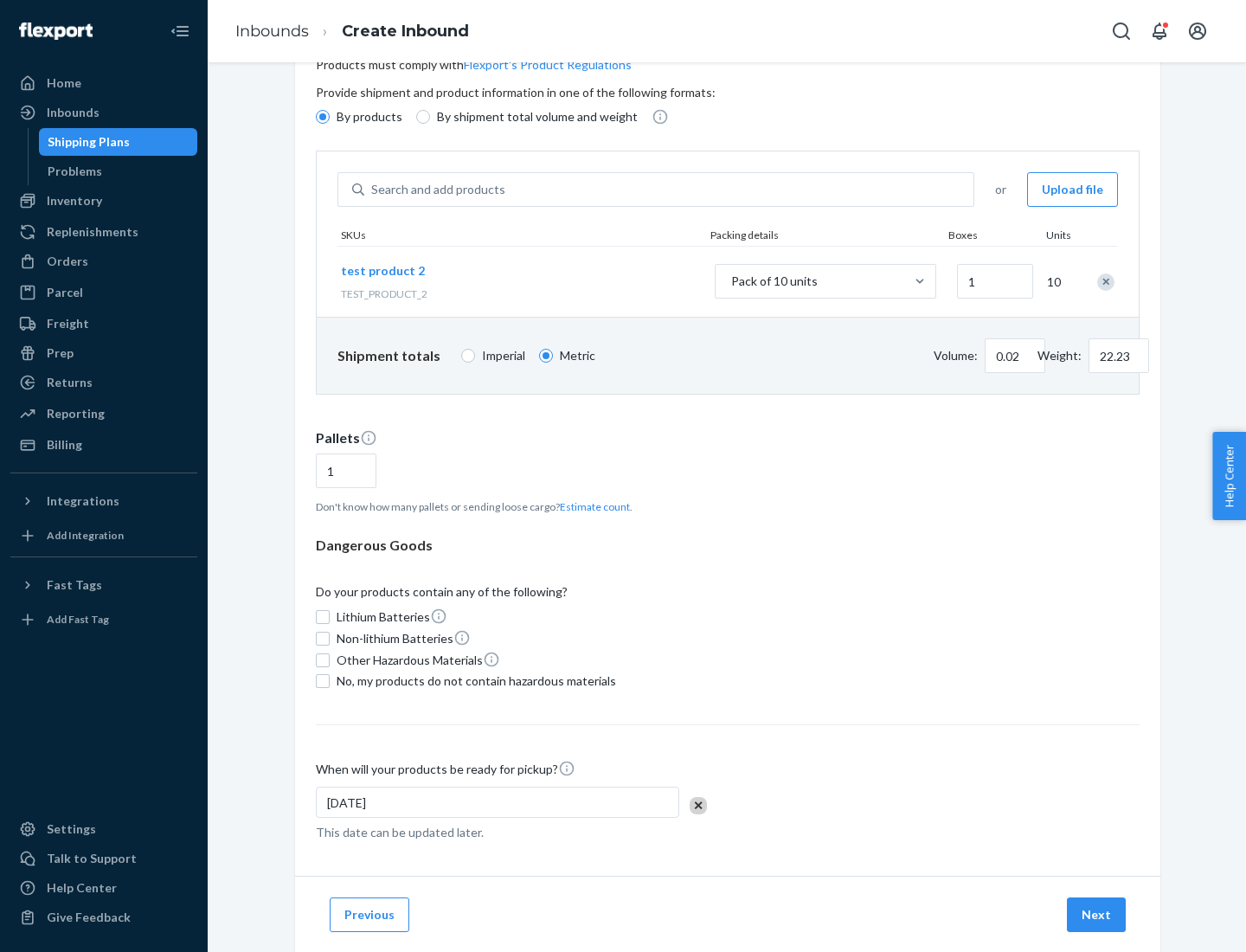
scroll to position [139, 0]
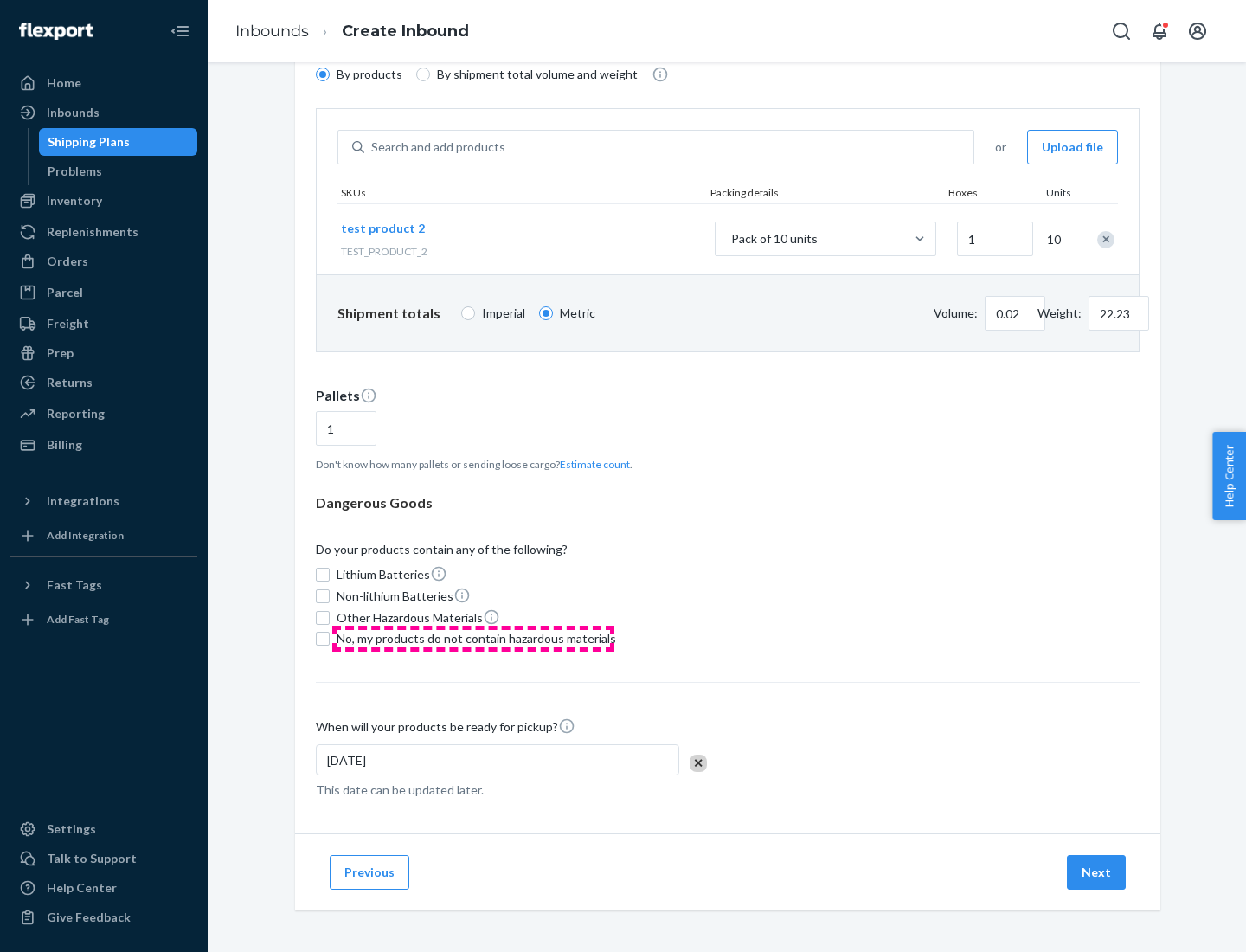
click at [474, 638] on span "No, my products do not contain hazardous materials" at bounding box center [477, 638] width 280 height 17
click at [330, 638] on input "No, my products do not contain hazardous materials" at bounding box center [323, 638] width 14 height 14
checkbox input "true"
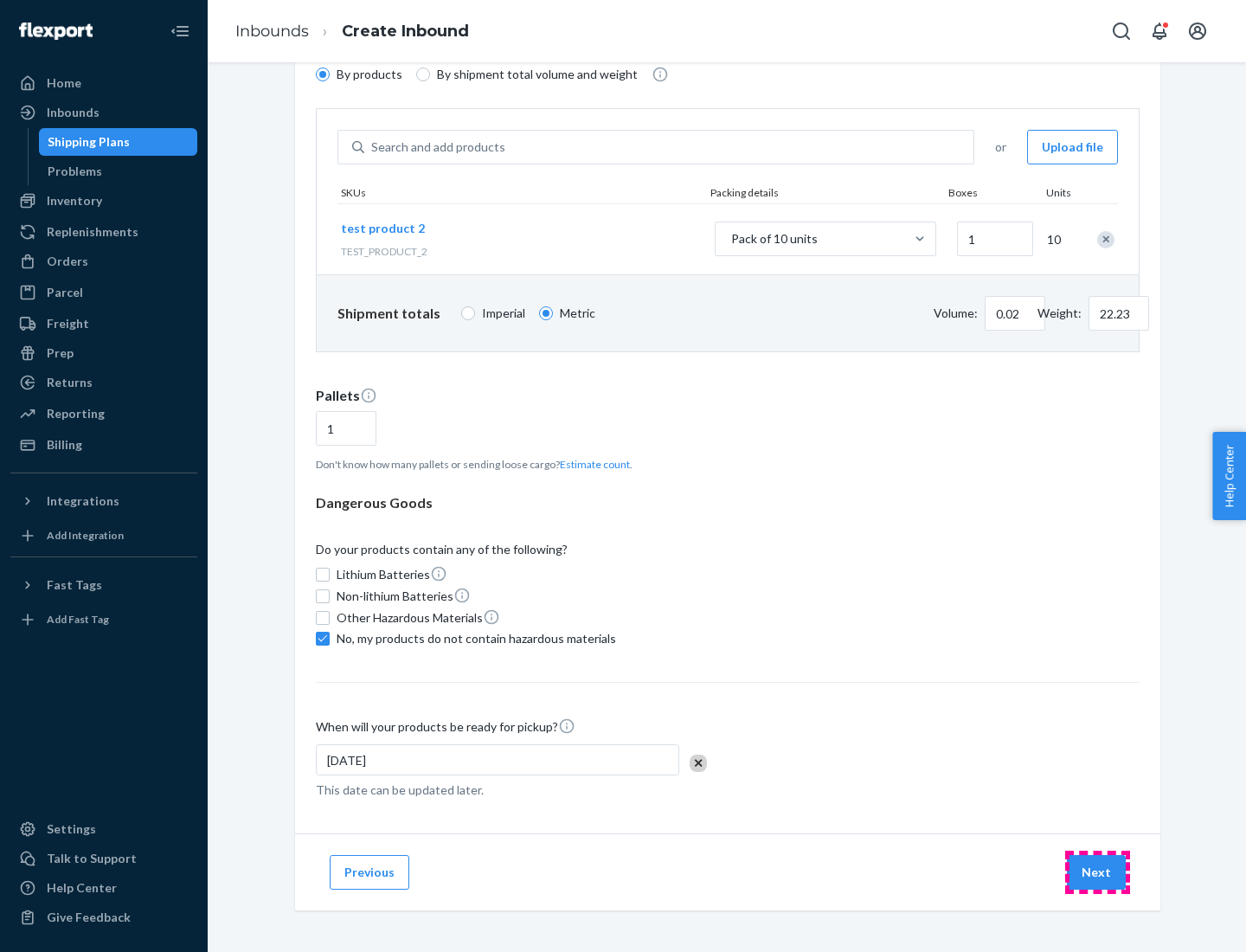
click at [1097, 872] on button "Next" at bounding box center [1096, 872] width 59 height 35
